Goal: Transaction & Acquisition: Purchase product/service

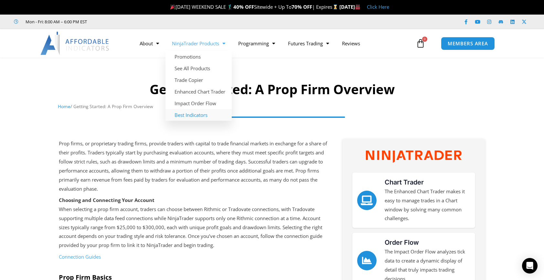
click at [211, 115] on link "Best Indicators" at bounding box center [198, 115] width 66 height 12
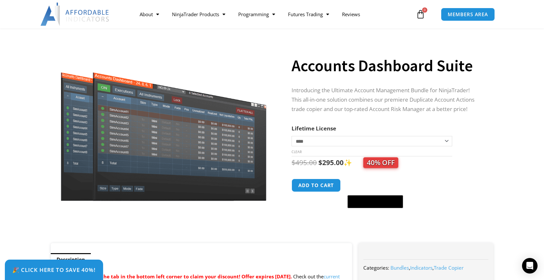
scroll to position [35, 0]
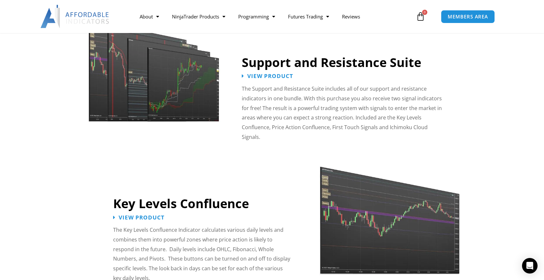
scroll to position [583, 0]
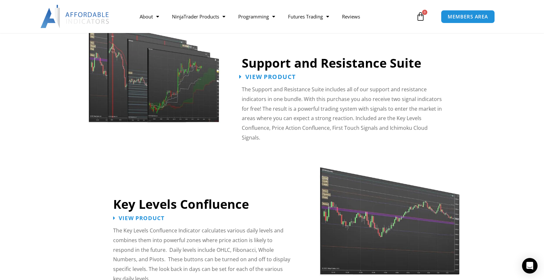
click at [273, 75] on span "View Product" at bounding box center [270, 77] width 50 height 6
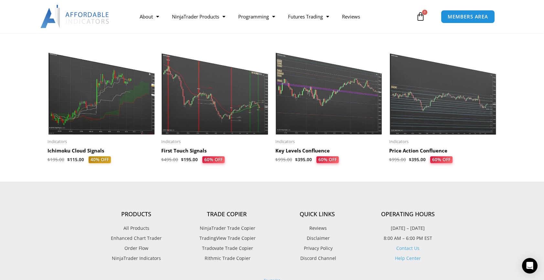
scroll to position [673, 0]
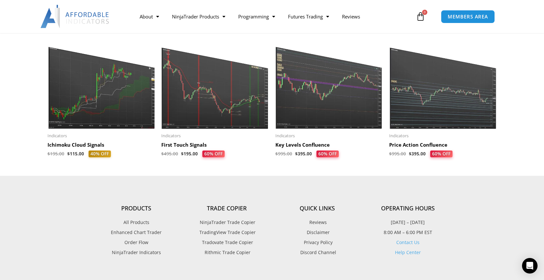
click at [221, 103] on img at bounding box center [215, 83] width 108 height 92
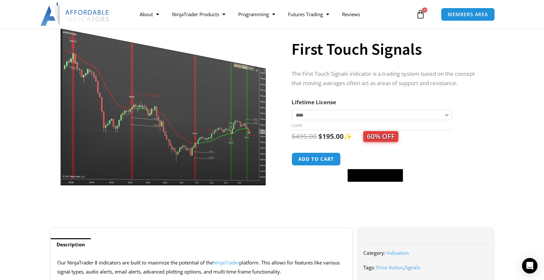
scroll to position [58, 0]
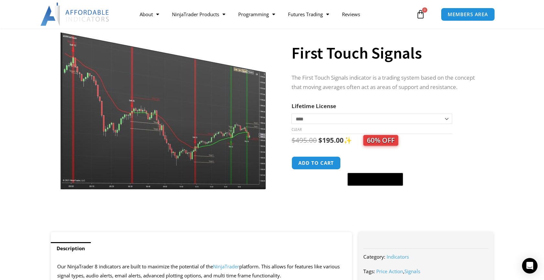
click at [180, 143] on img at bounding box center [164, 100] width 208 height 179
